Goal: Task Accomplishment & Management: Complete application form

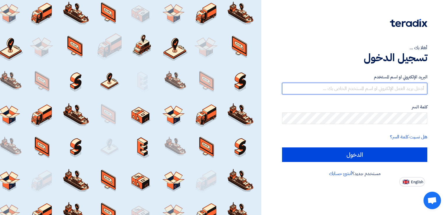
click at [375, 91] on input "text" at bounding box center [354, 89] width 145 height 12
type input "[EMAIL_ADDRESS][DOMAIN_NAME]"
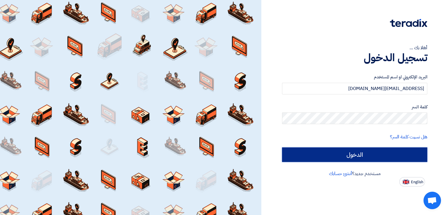
click at [361, 160] on input "الدخول" at bounding box center [354, 155] width 145 height 15
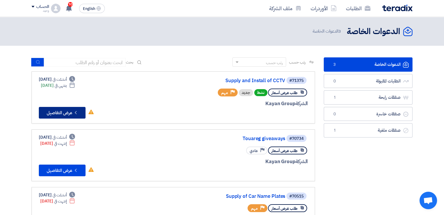
click at [51, 112] on button "Check details عرض التفاصيل" at bounding box center [62, 113] width 47 height 12
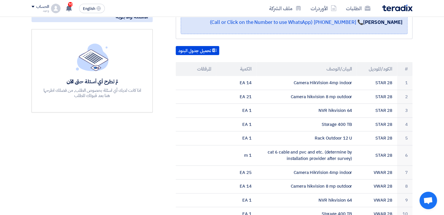
scroll to position [146, 0]
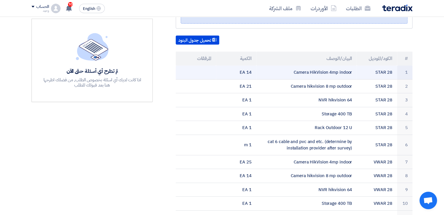
click at [312, 67] on td "Camera HikVision 4mp indoor" at bounding box center [306, 73] width 101 height 14
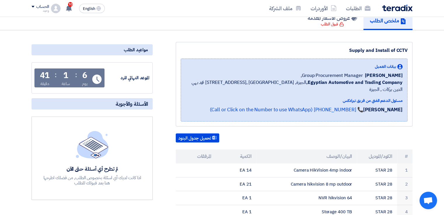
scroll to position [58, 0]
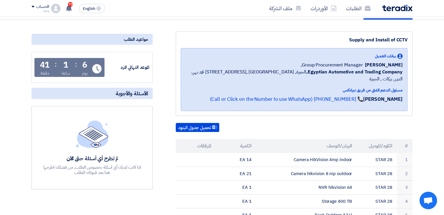
click at [268, 143] on th "البيان/الوصف" at bounding box center [306, 146] width 101 height 14
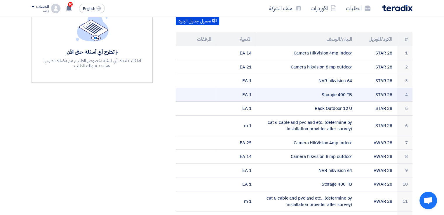
scroll to position [117, 0]
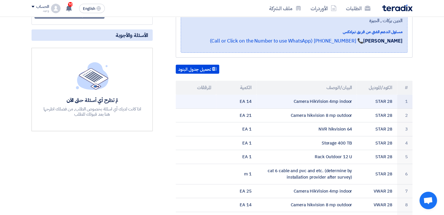
click at [327, 95] on td "Camera HikVision 4mp indoor" at bounding box center [306, 102] width 101 height 14
click at [407, 95] on td "1" at bounding box center [404, 102] width 15 height 14
click at [230, 95] on td "14 EA" at bounding box center [236, 102] width 40 height 14
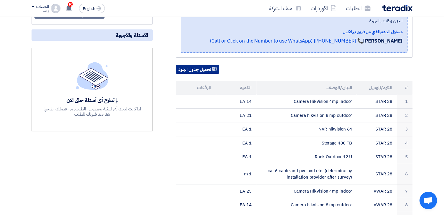
click at [199, 65] on button "تحميل جدول البنود" at bounding box center [197, 69] width 43 height 9
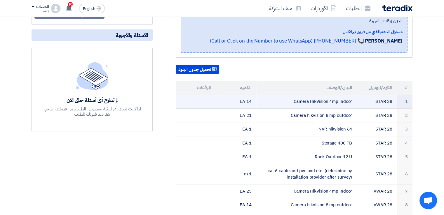
click at [245, 95] on td "14 EA" at bounding box center [236, 102] width 40 height 14
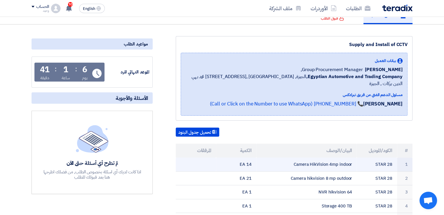
scroll to position [0, 0]
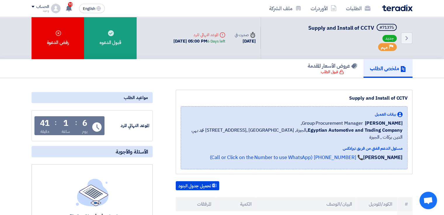
click at [393, 69] on h5 "ملخص الطلب" at bounding box center [388, 68] width 36 height 7
click at [395, 65] on h5 "ملخص الطلب" at bounding box center [388, 68] width 36 height 7
click at [145, 98] on div "مواعيد الطلب" at bounding box center [92, 97] width 121 height 11
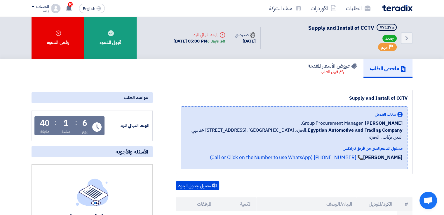
click at [136, 99] on div "مواعيد الطلب" at bounding box center [92, 97] width 121 height 11
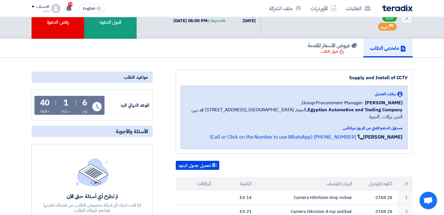
scroll to position [29, 0]
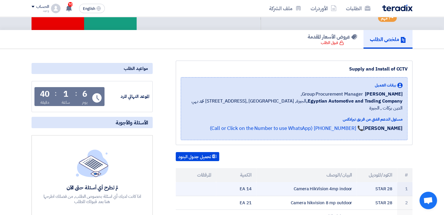
click at [338, 182] on td "Camera HikVision 4mp indoor" at bounding box center [306, 189] width 101 height 14
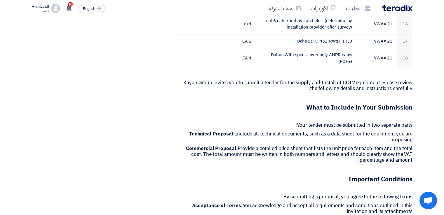
scroll to position [554, 0]
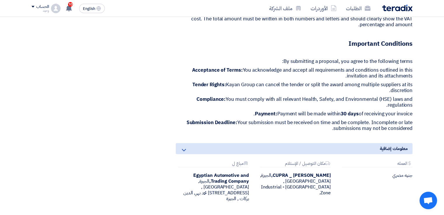
click at [180, 147] on icon at bounding box center [183, 150] width 7 height 7
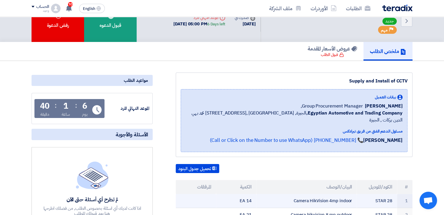
scroll to position [0, 0]
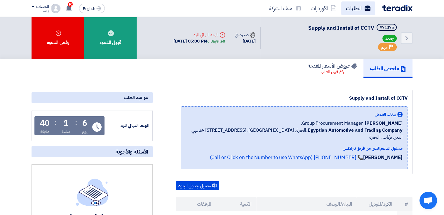
click at [347, 8] on link "الطلبات" at bounding box center [358, 8] width 34 height 14
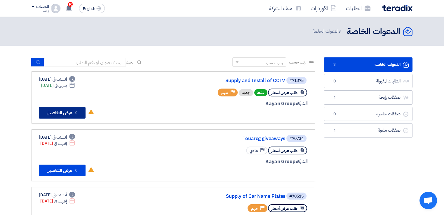
click at [67, 112] on button "Check details عرض التفاصيل" at bounding box center [62, 113] width 47 height 12
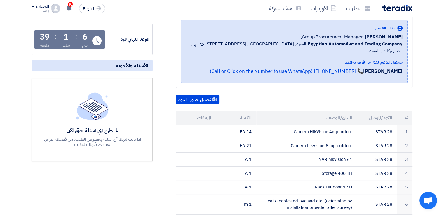
scroll to position [88, 0]
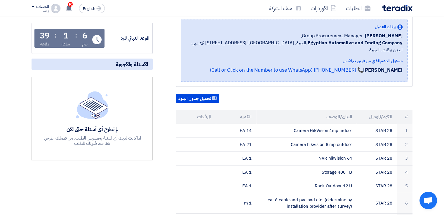
click at [202, 110] on th "المرفقات" at bounding box center [196, 117] width 40 height 14
click at [258, 110] on th "البيان/الوصف" at bounding box center [306, 117] width 101 height 14
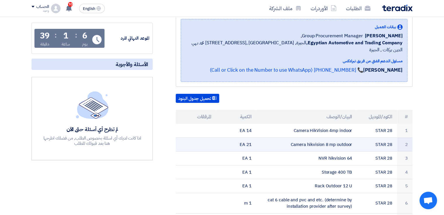
click at [318, 138] on td "Camera hikvision 8 mp outdoor" at bounding box center [306, 145] width 101 height 14
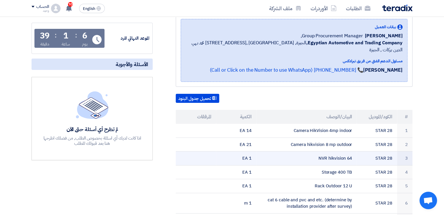
click at [353, 152] on td "NVR hikvision 64" at bounding box center [306, 159] width 101 height 14
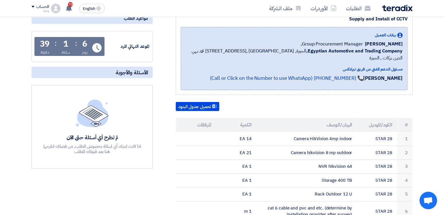
scroll to position [0, 0]
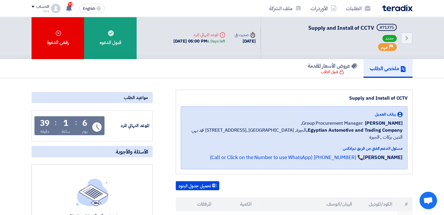
click at [365, 10] on use at bounding box center [367, 8] width 6 height 5
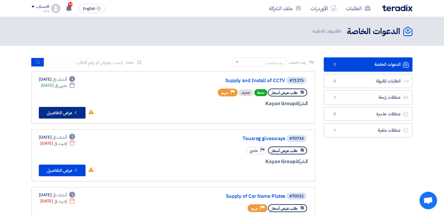
click at [60, 111] on button "Check details عرض التفاصيل" at bounding box center [62, 113] width 47 height 12
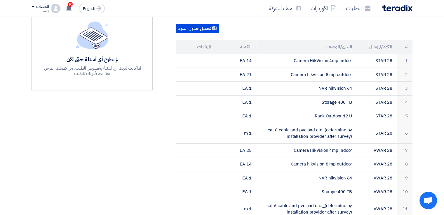
scroll to position [88, 0]
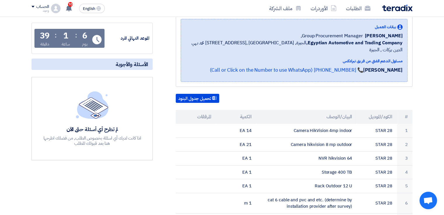
click at [102, 106] on img at bounding box center [92, 104] width 33 height 27
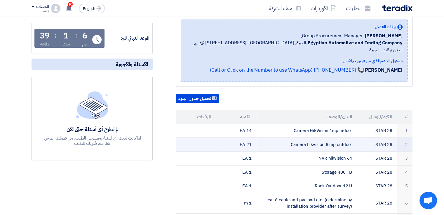
click at [364, 139] on td "STAR 28" at bounding box center [377, 145] width 40 height 14
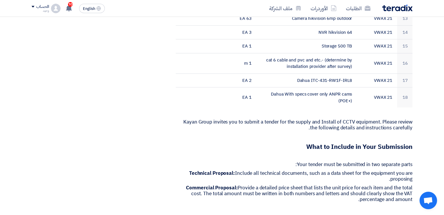
scroll to position [554, 0]
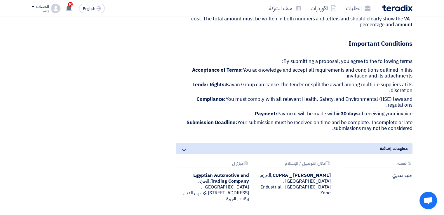
click at [379, 146] on span "معلومات إضافية" at bounding box center [393, 149] width 28 height 6
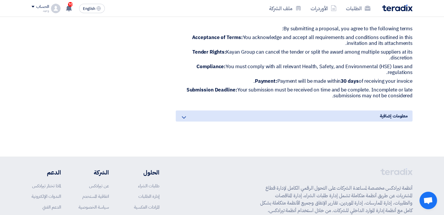
scroll to position [653, 0]
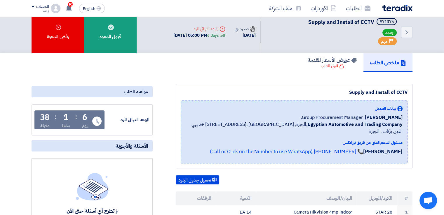
scroll to position [0, 0]
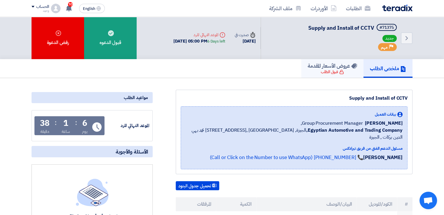
click at [330, 65] on h5 "عروض الأسعار المقدمة" at bounding box center [332, 65] width 49 height 7
click at [105, 95] on div "مواعيد الطلب" at bounding box center [92, 97] width 121 height 11
click at [115, 117] on div "الموعد النهائي للرد Time Remaining 6 يوم : 1 ساعة : 38 دقيقة" at bounding box center [92, 125] width 115 height 25
click at [106, 200] on img at bounding box center [92, 192] width 33 height 27
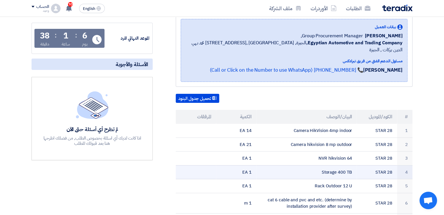
scroll to position [233, 0]
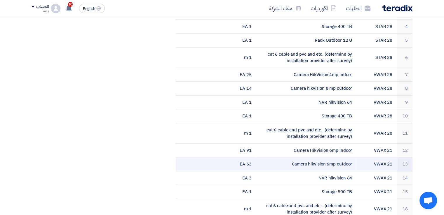
click at [279, 158] on td "Camera hikvision 6mp outdoor" at bounding box center [306, 165] width 101 height 14
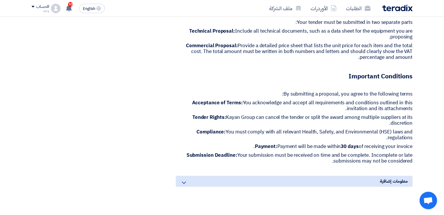
scroll to position [583, 0]
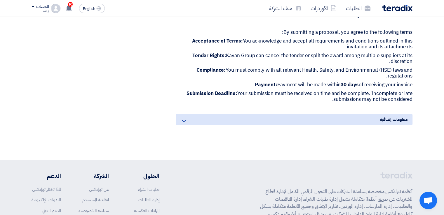
click at [321, 114] on div "معلومات إضافية" at bounding box center [294, 119] width 237 height 11
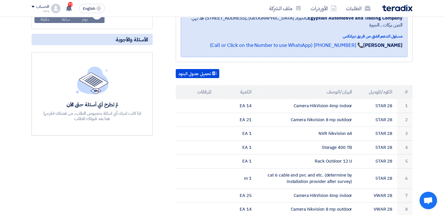
scroll to position [0, 0]
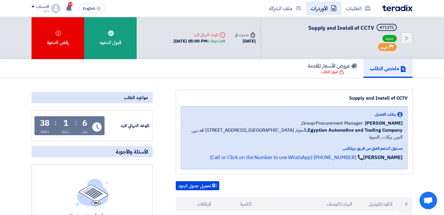
click at [329, 10] on link "الأوردرات" at bounding box center [323, 8] width 35 height 14
click at [37, 6] on div "الحساب" at bounding box center [42, 6] width 13 height 5
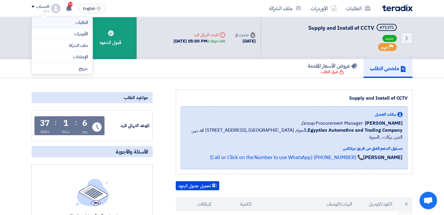
click at [61, 22] on link "الطلبات" at bounding box center [61, 22] width 51 height 7
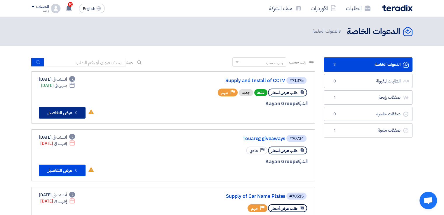
click at [71, 113] on button "Check details عرض التفاصيل" at bounding box center [62, 113] width 47 height 12
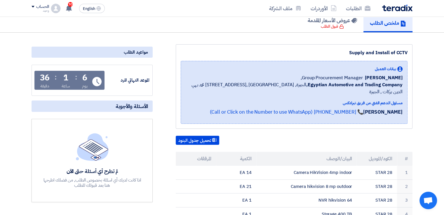
scroll to position [117, 0]
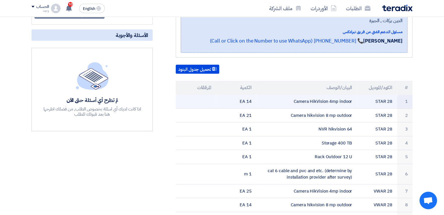
click at [392, 95] on td "STAR 28" at bounding box center [377, 102] width 40 height 14
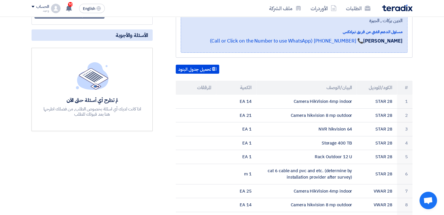
drag, startPoint x: 392, startPoint y: 94, endPoint x: 430, endPoint y: 70, distance: 44.3
click at [396, 7] on img at bounding box center [397, 8] width 30 height 7
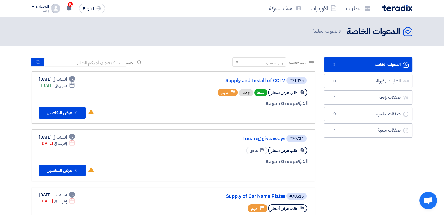
click at [349, 67] on link "الدعوات الخاصة الدعوات الخاصة 3" at bounding box center [368, 64] width 89 height 14
click at [60, 112] on button "Check details عرض التفاصيل" at bounding box center [62, 113] width 47 height 12
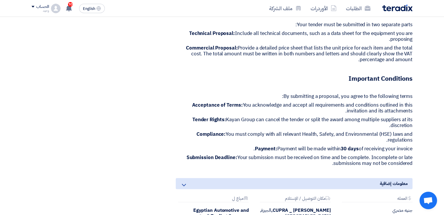
scroll to position [642, 0]
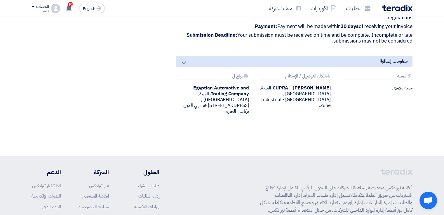
click at [301, 74] on div "Attachments مكان التوصيل / الإستلام" at bounding box center [295, 77] width 71 height 6
click at [289, 85] on b "CUPRA _ [PERSON_NAME]," at bounding box center [301, 88] width 60 height 7
click at [244, 91] on div "Egyptian Automotive and Trading Company, الجيزة, Egypt ,19 شارع الدكتور محمد به…" at bounding box center [212, 99] width 73 height 29
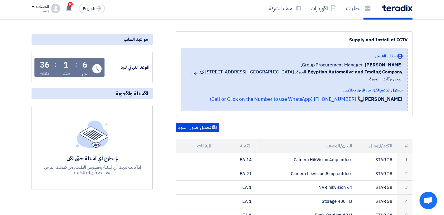
scroll to position [0, 0]
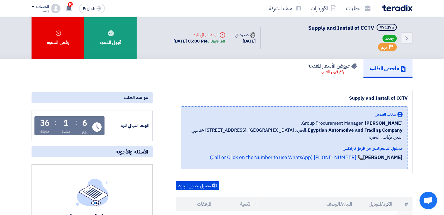
click at [366, 99] on div "Supply and Install of CCTV" at bounding box center [294, 98] width 227 height 7
click at [334, 69] on div "قبول الطلب" at bounding box center [332, 72] width 23 height 6
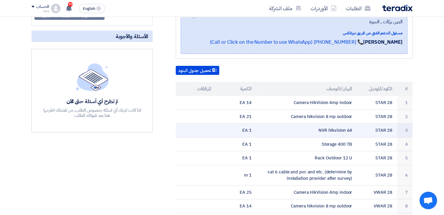
scroll to position [117, 0]
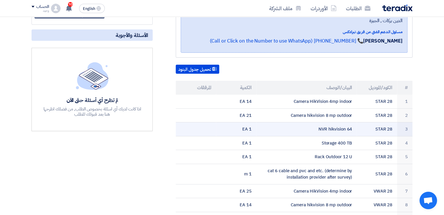
click at [325, 123] on td "NVR hikvision 64" at bounding box center [306, 130] width 101 height 14
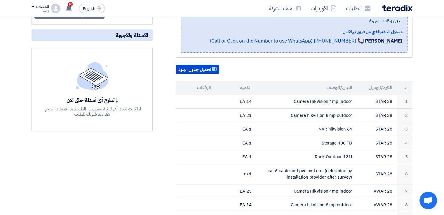
click at [200, 82] on th "المرفقات" at bounding box center [196, 88] width 40 height 14
click at [76, 110] on div "اذا كانت لديك أي اسئلة بخصوص الطلب, من فضلك اطرحها هنا بعد قبولك للطلب" at bounding box center [92, 111] width 99 height 11
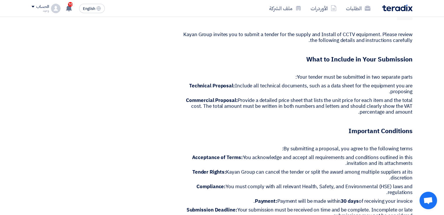
scroll to position [292, 0]
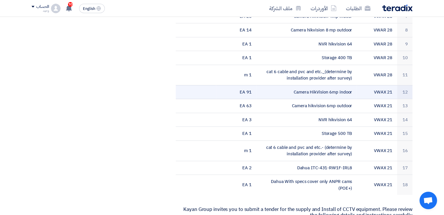
click at [385, 85] on td "VWAX 21" at bounding box center [377, 92] width 40 height 14
click at [403, 85] on td "12" at bounding box center [404, 92] width 15 height 14
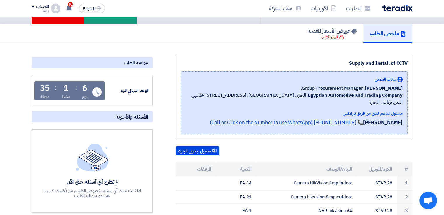
scroll to position [0, 0]
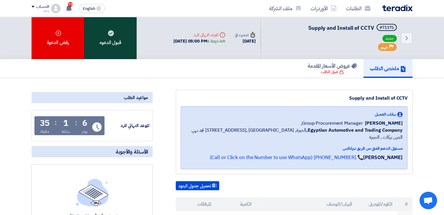
click at [115, 44] on div "قبول الدعوه" at bounding box center [110, 38] width 53 height 42
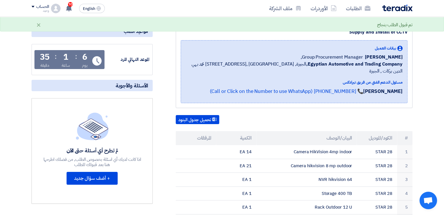
scroll to position [146, 0]
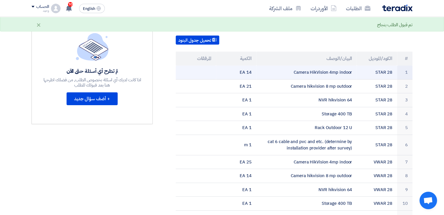
click at [251, 66] on td "14 EA" at bounding box center [236, 73] width 40 height 14
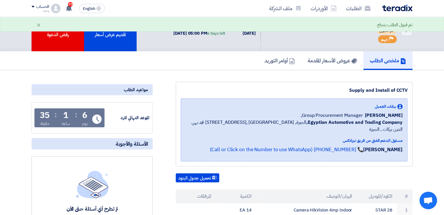
scroll to position [0, 0]
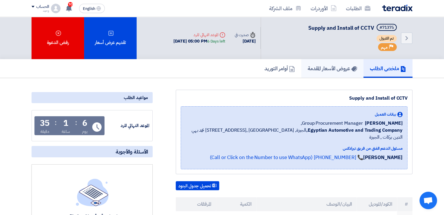
click at [311, 65] on h5 "عروض الأسعار المقدمة" at bounding box center [332, 68] width 49 height 7
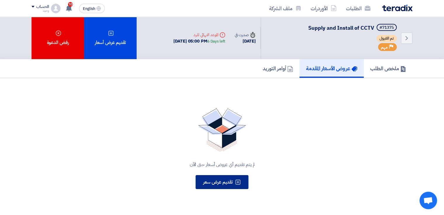
click at [217, 182] on span "تقديم عرض سعر" at bounding box center [217, 182] width 29 height 7
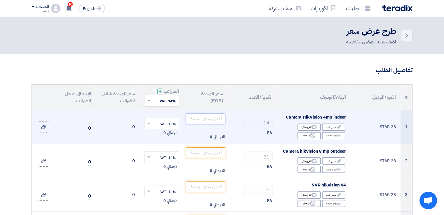
click at [198, 119] on input "number" at bounding box center [205, 119] width 39 height 11
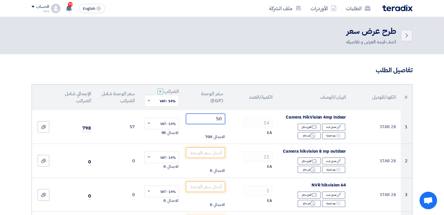
type input "5"
